Goal: Obtain resource: Download file/media

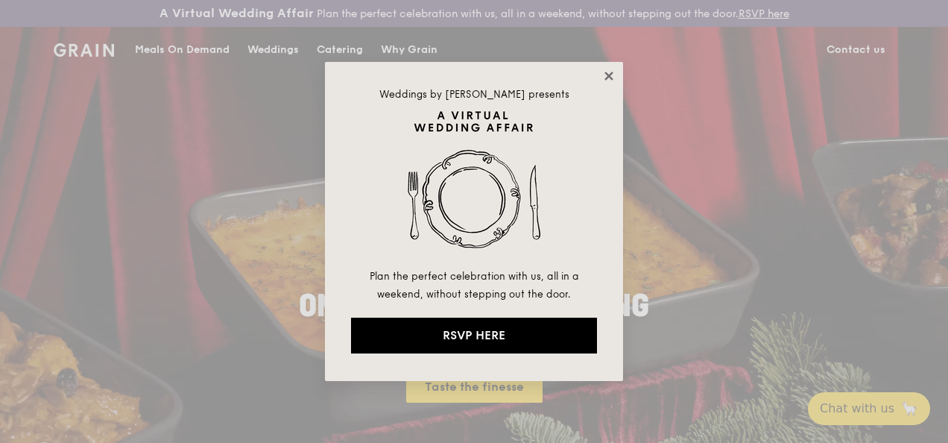
click at [612, 72] on icon at bounding box center [609, 76] width 8 height 8
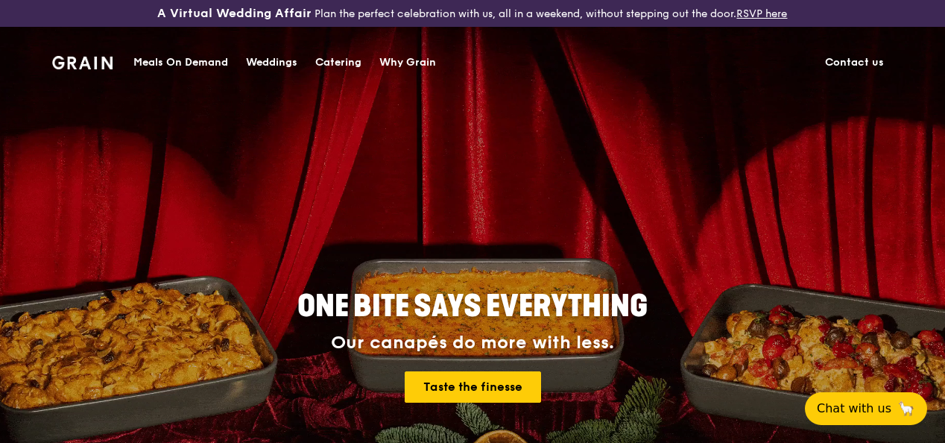
click at [353, 67] on div "Catering" at bounding box center [338, 62] width 46 height 45
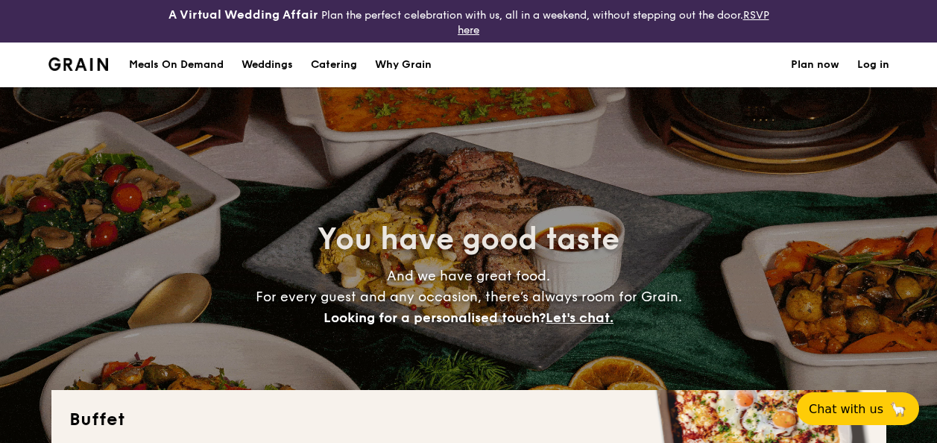
select select
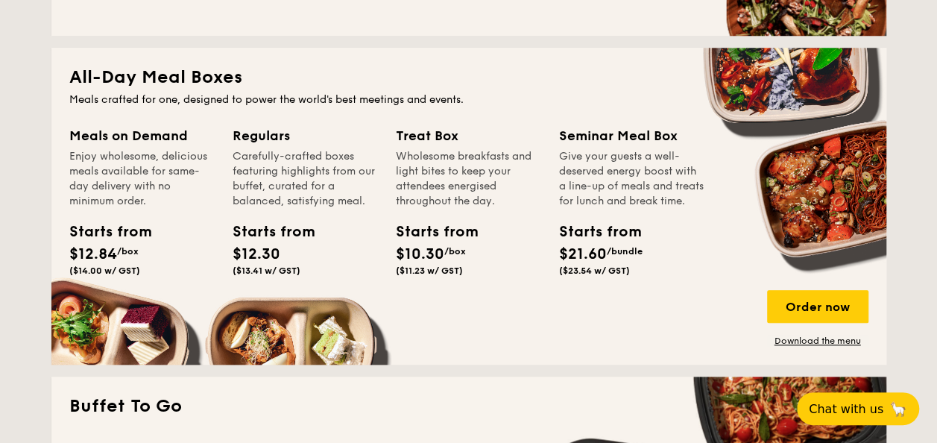
scroll to position [745, 0]
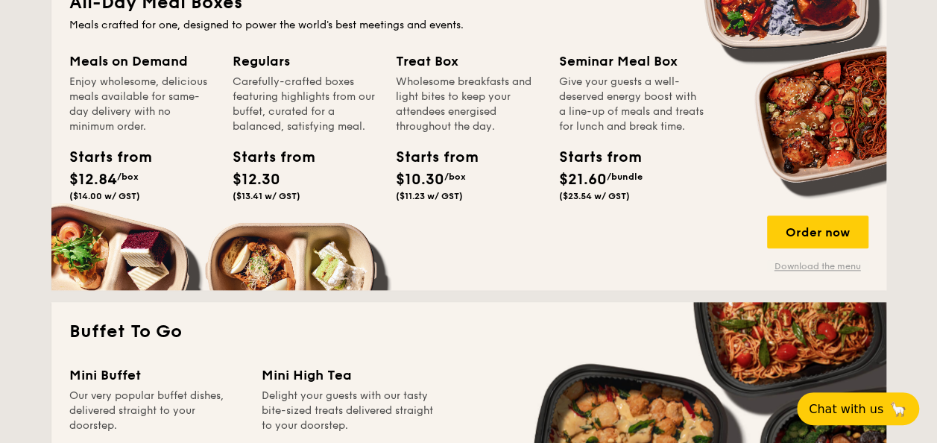
click at [817, 264] on link "Download the menu" at bounding box center [817, 266] width 101 height 12
